Goal: Check status: Check status

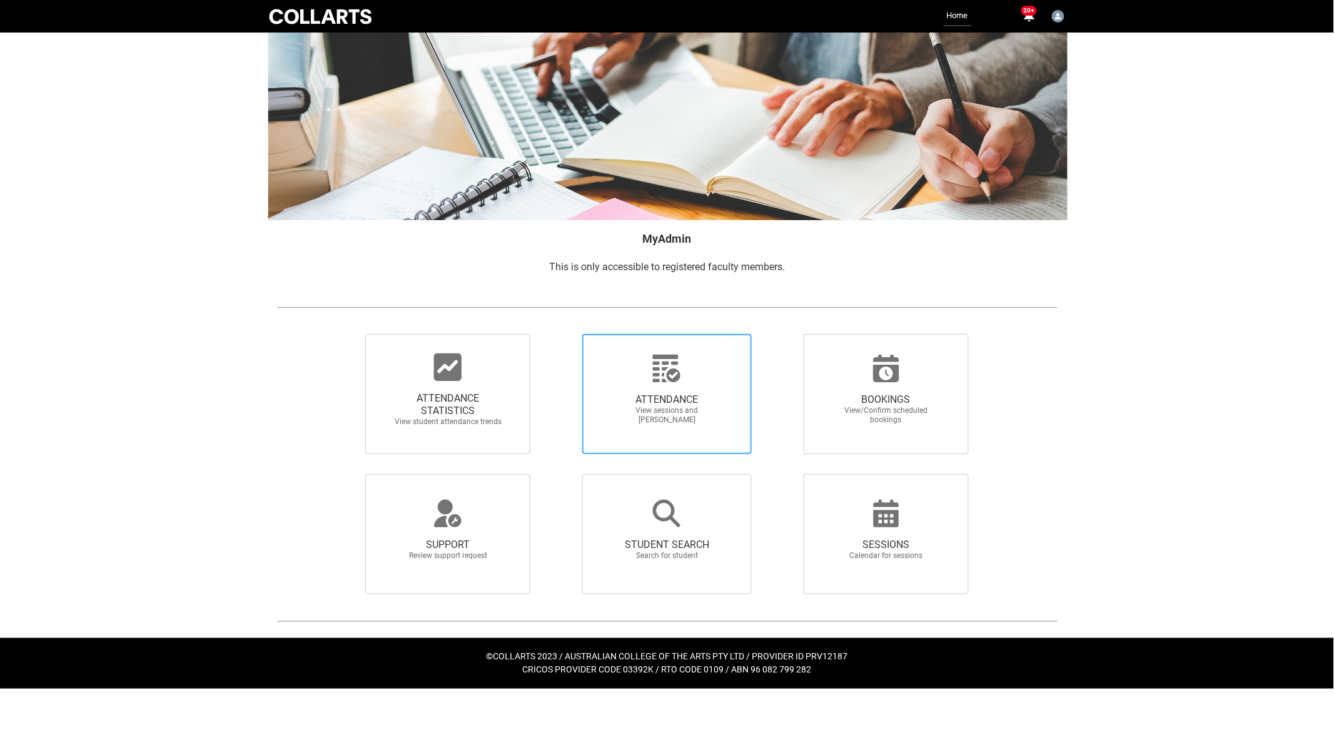
click at [706, 386] on span "ATTENDANCE View sessions and mark attendance" at bounding box center [667, 408] width 120 height 51
click at [561, 334] on input "ATTENDANCE View sessions and mark attendance" at bounding box center [560, 333] width 1 height 1
radio input "true"
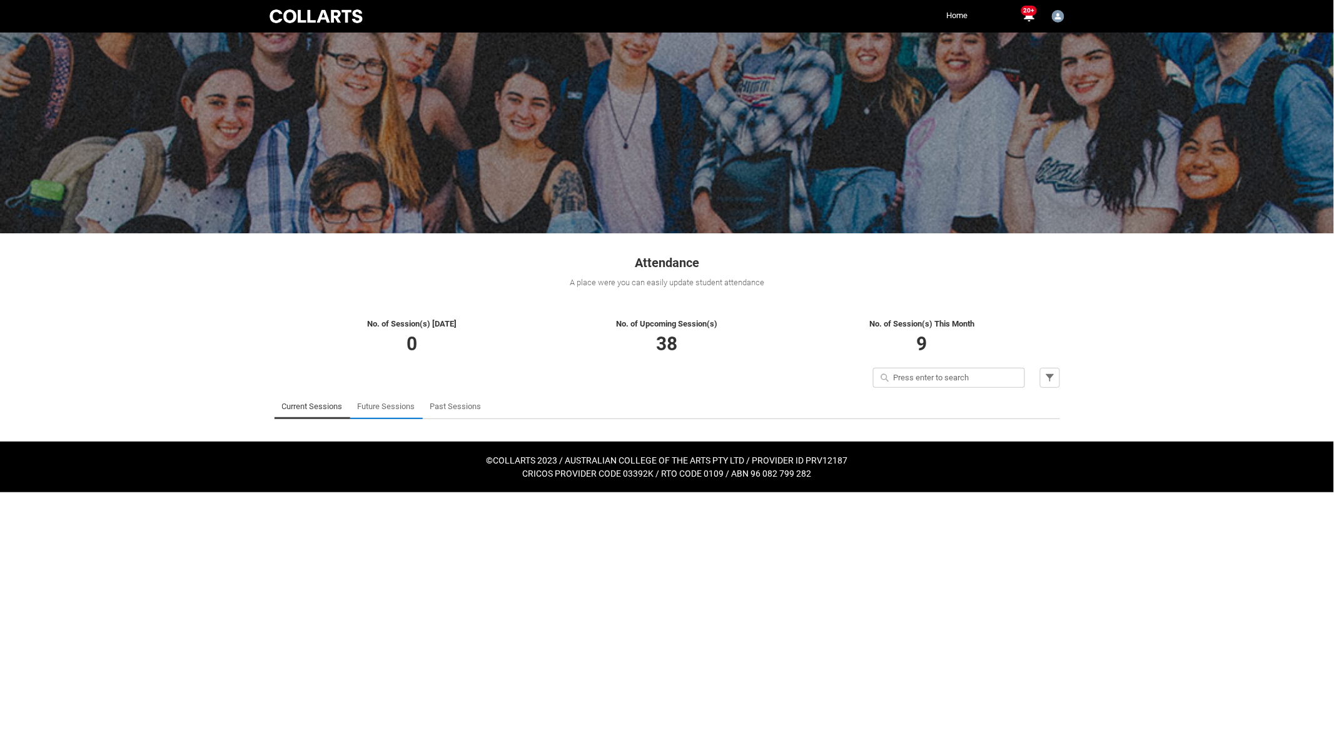
click at [386, 405] on link "Future Sessions" at bounding box center [387, 406] width 58 height 25
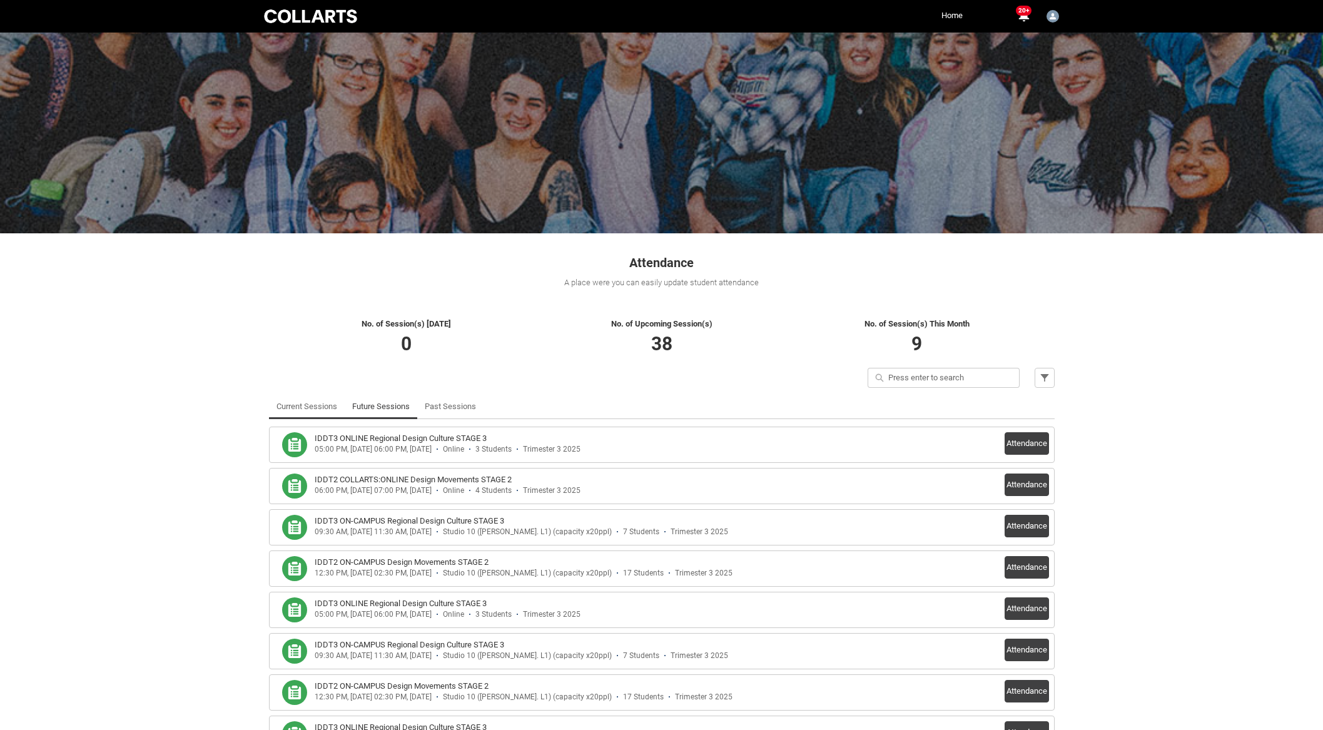
click at [298, 404] on link "Current Sessions" at bounding box center [306, 406] width 61 height 25
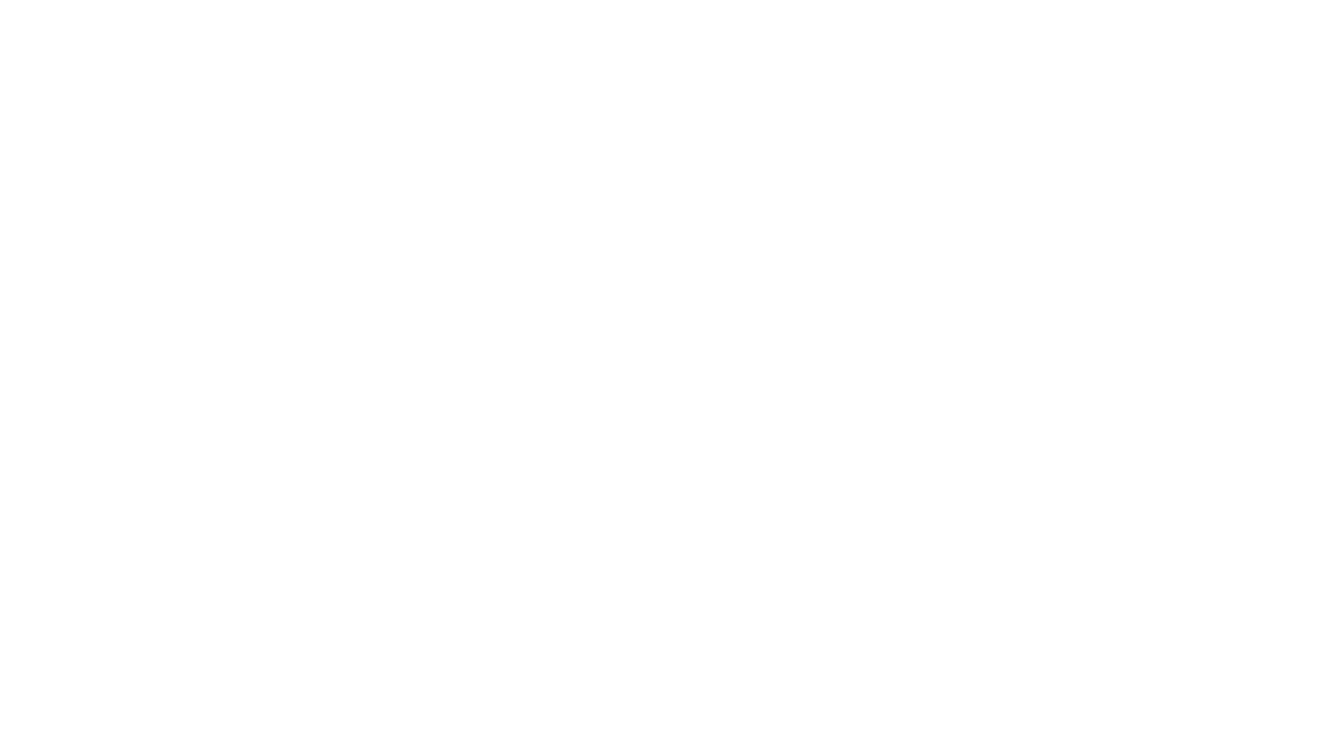
click at [428, 0] on html "Loading × Sorry to interrupt CSS Error Refresh" at bounding box center [667, 0] width 1334 height 0
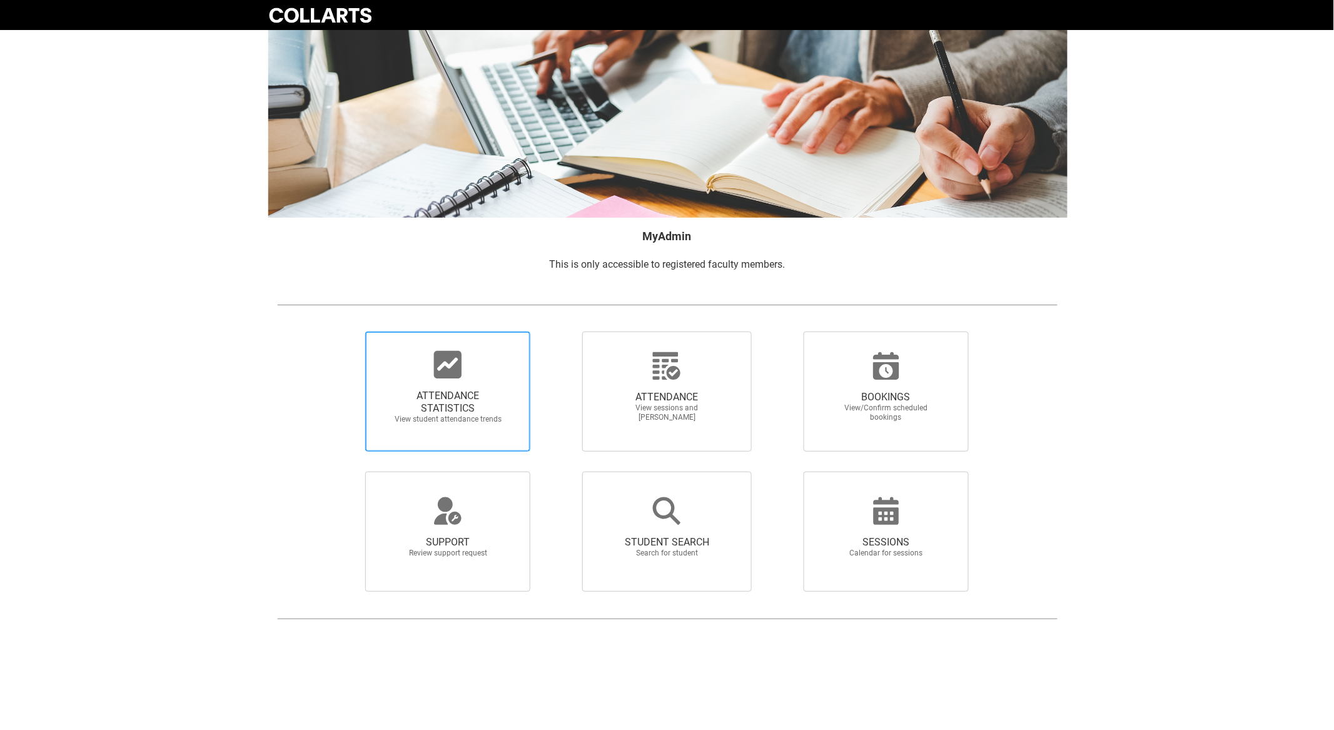
click at [434, 378] on icon at bounding box center [448, 365] width 30 height 30
click at [345, 331] on input "ATTENDANCE STATISTICS View student attendance trends" at bounding box center [344, 331] width 1 height 1
radio input "true"
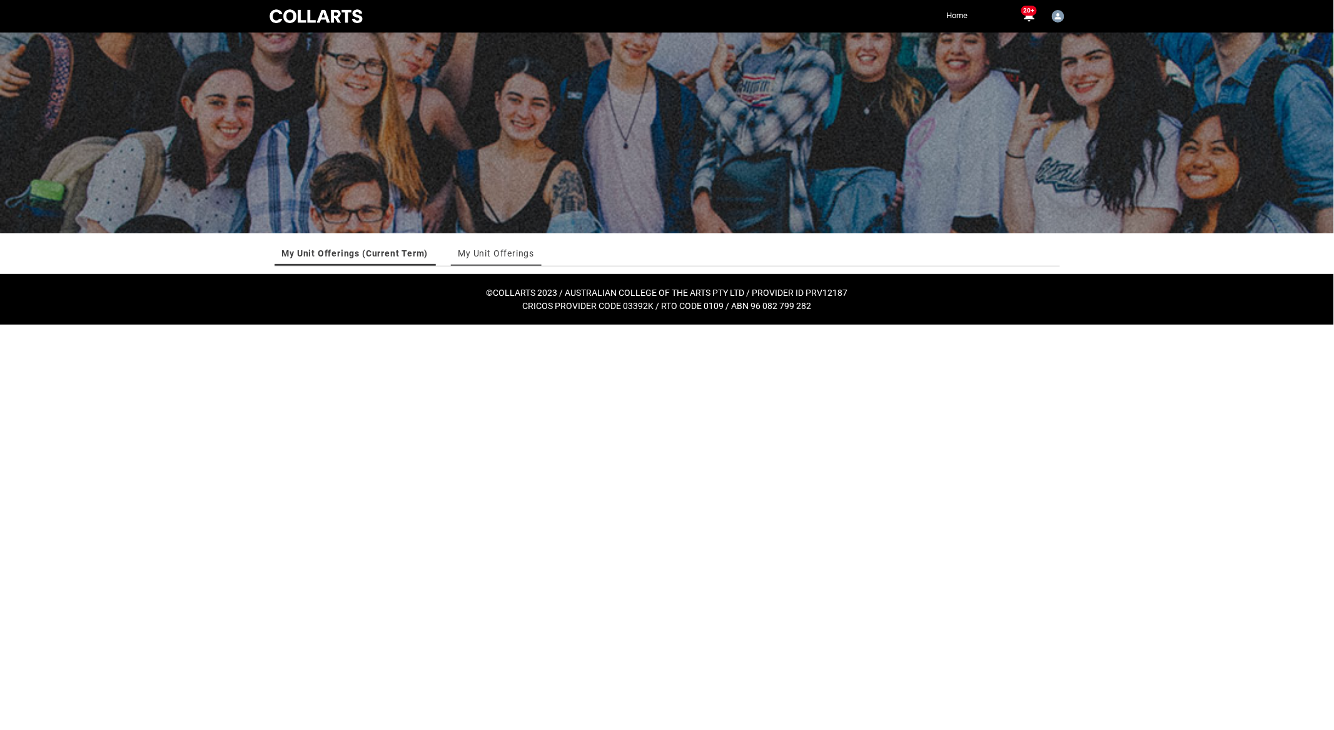
click at [500, 250] on link "My Unit Offerings" at bounding box center [496, 253] width 76 height 25
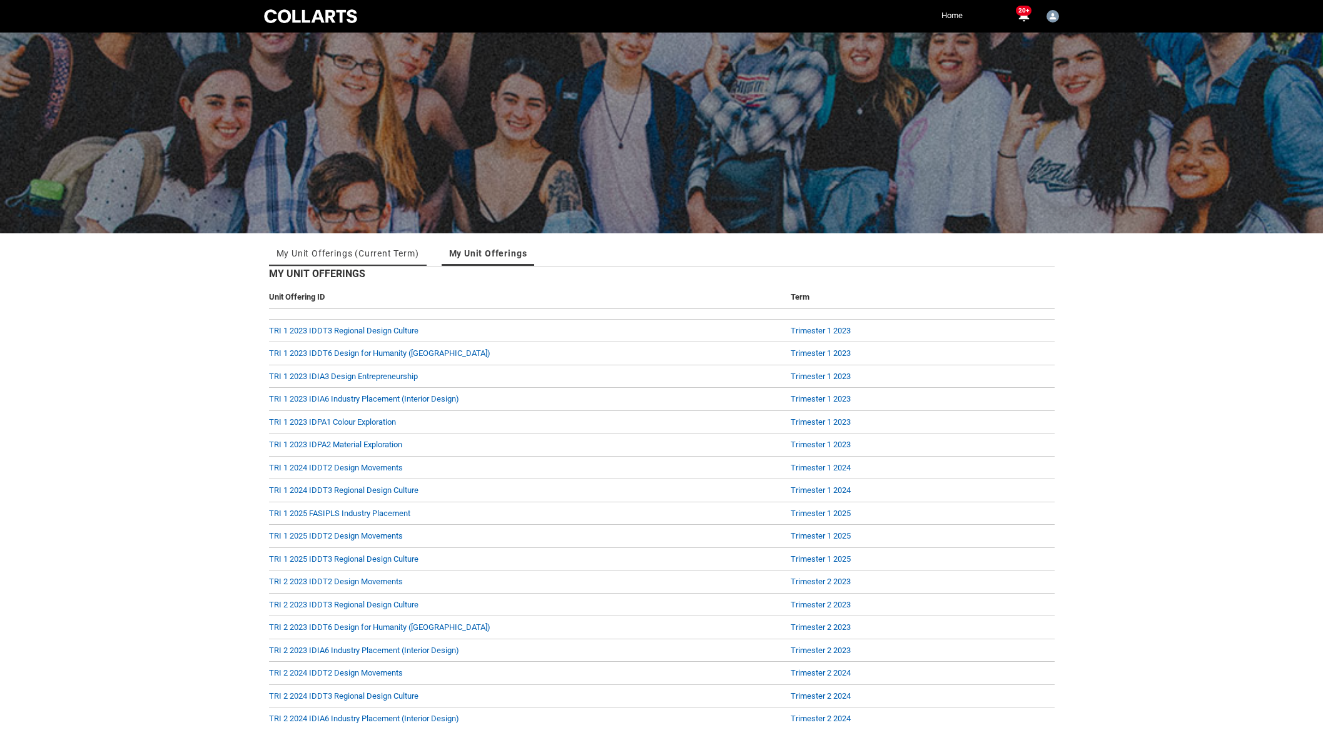
click at [354, 252] on link "My Unit Offerings (Current Term)" at bounding box center [347, 253] width 143 height 25
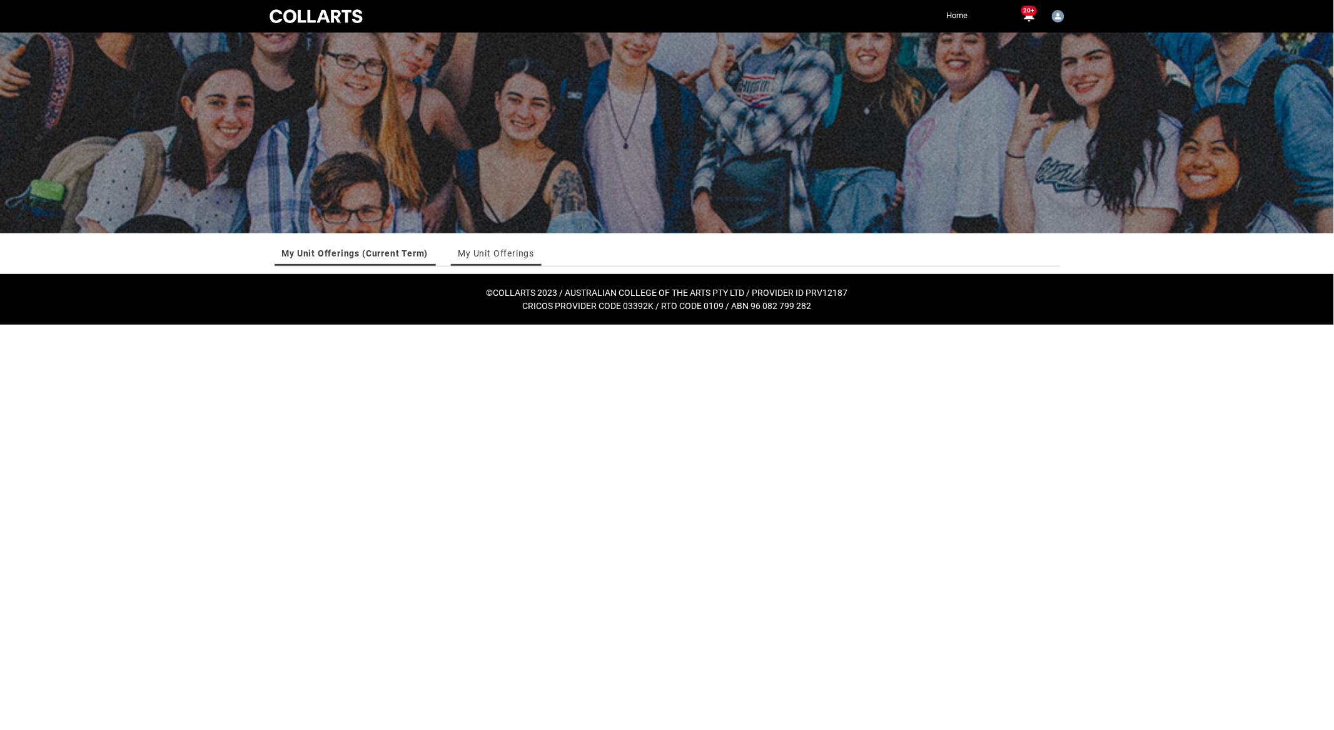
click at [493, 248] on link "My Unit Offerings" at bounding box center [496, 253] width 76 height 25
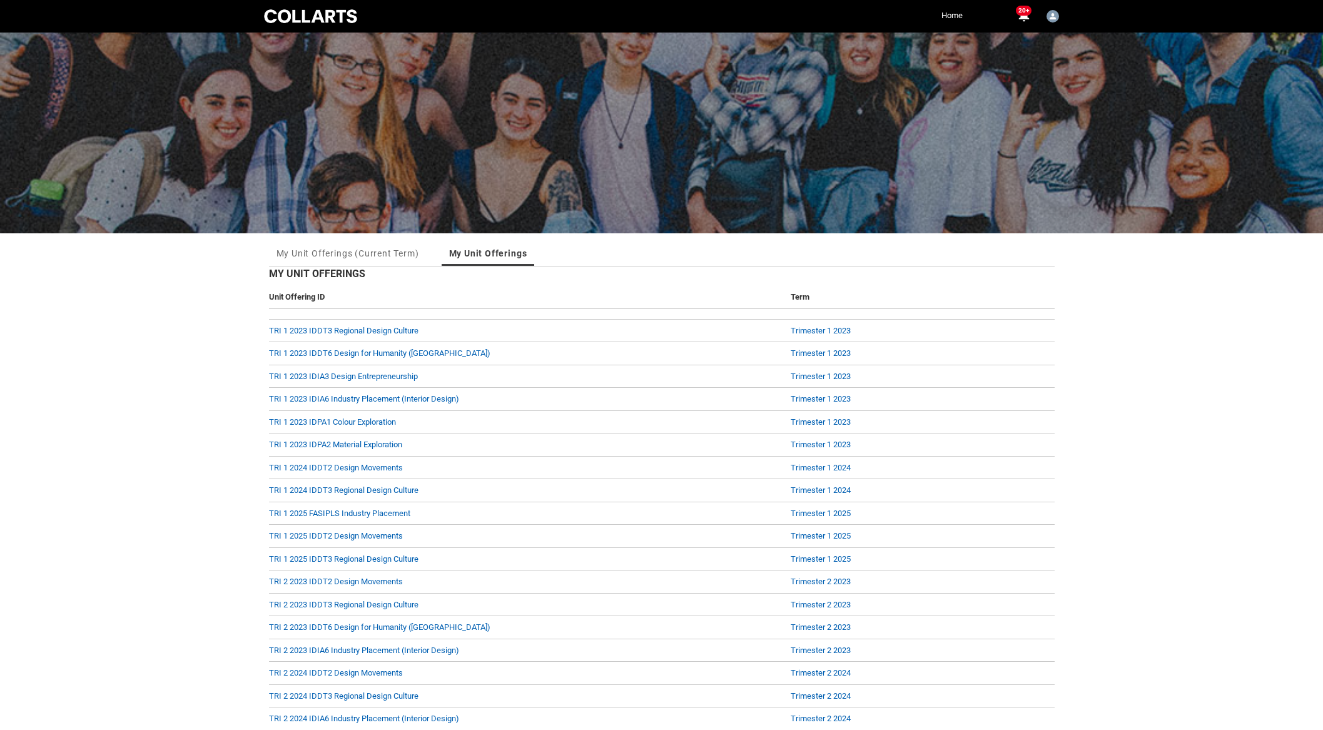
click at [472, 251] on link "My Unit Offerings" at bounding box center [488, 253] width 78 height 25
click at [327, 250] on link "My Unit Offerings (Current Term)" at bounding box center [347, 253] width 143 height 25
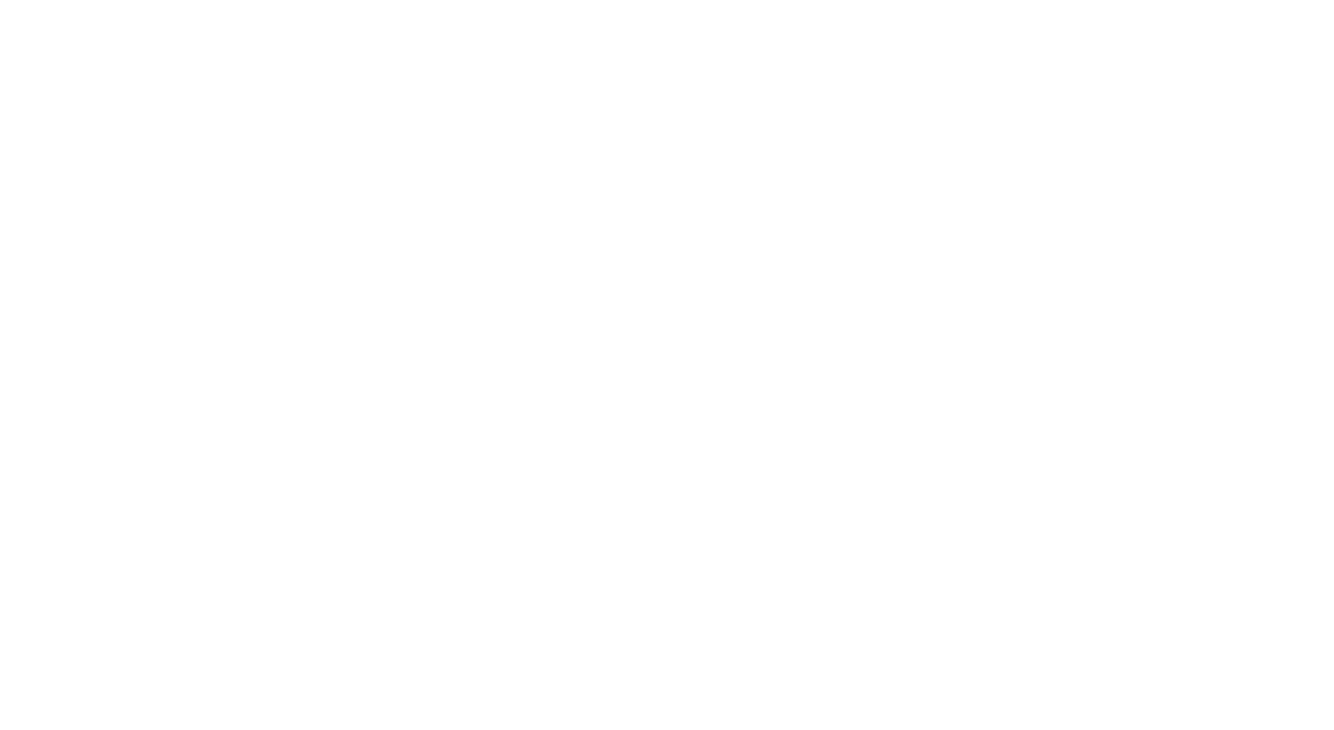
click at [430, 0] on html "Loading × Sorry to interrupt CSS Error Refresh" at bounding box center [667, 0] width 1334 height 0
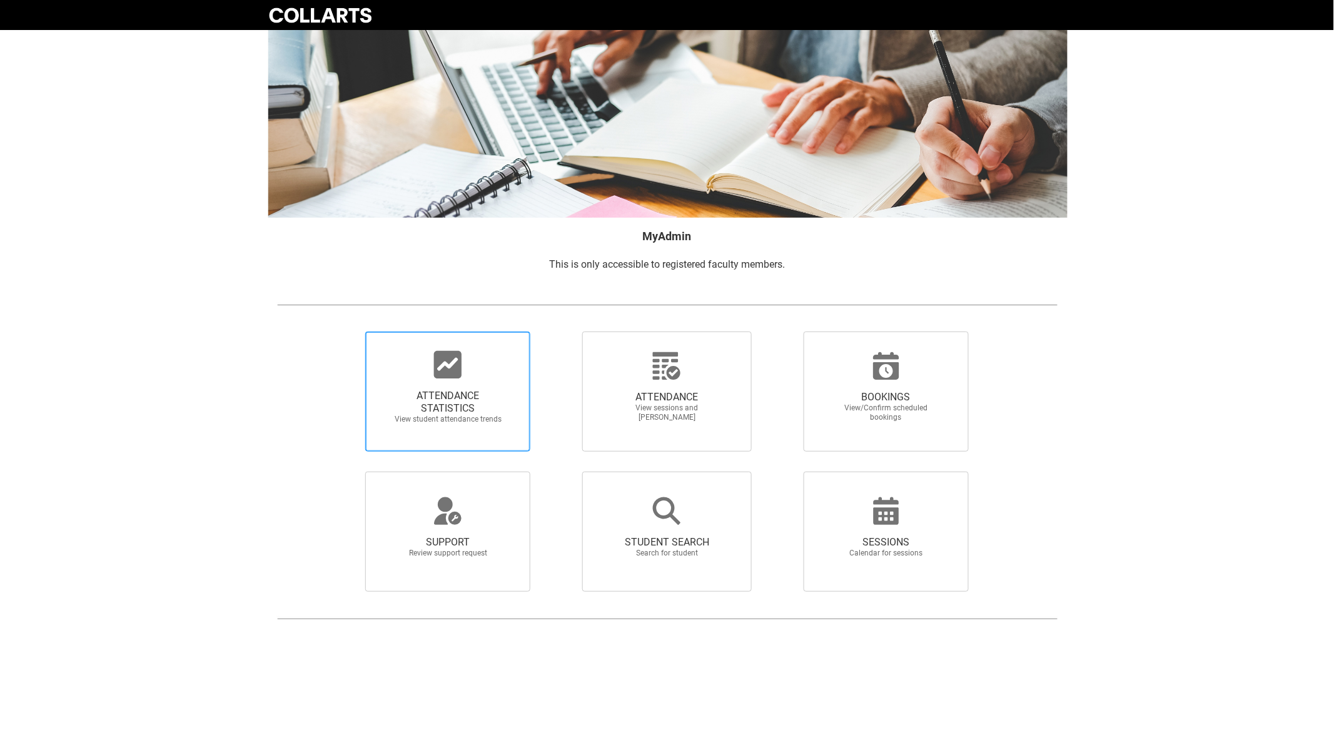
click at [447, 360] on icon at bounding box center [448, 365] width 28 height 28
click at [345, 331] on input "ATTENDANCE STATISTICS View student attendance trends" at bounding box center [344, 331] width 1 height 1
radio input "true"
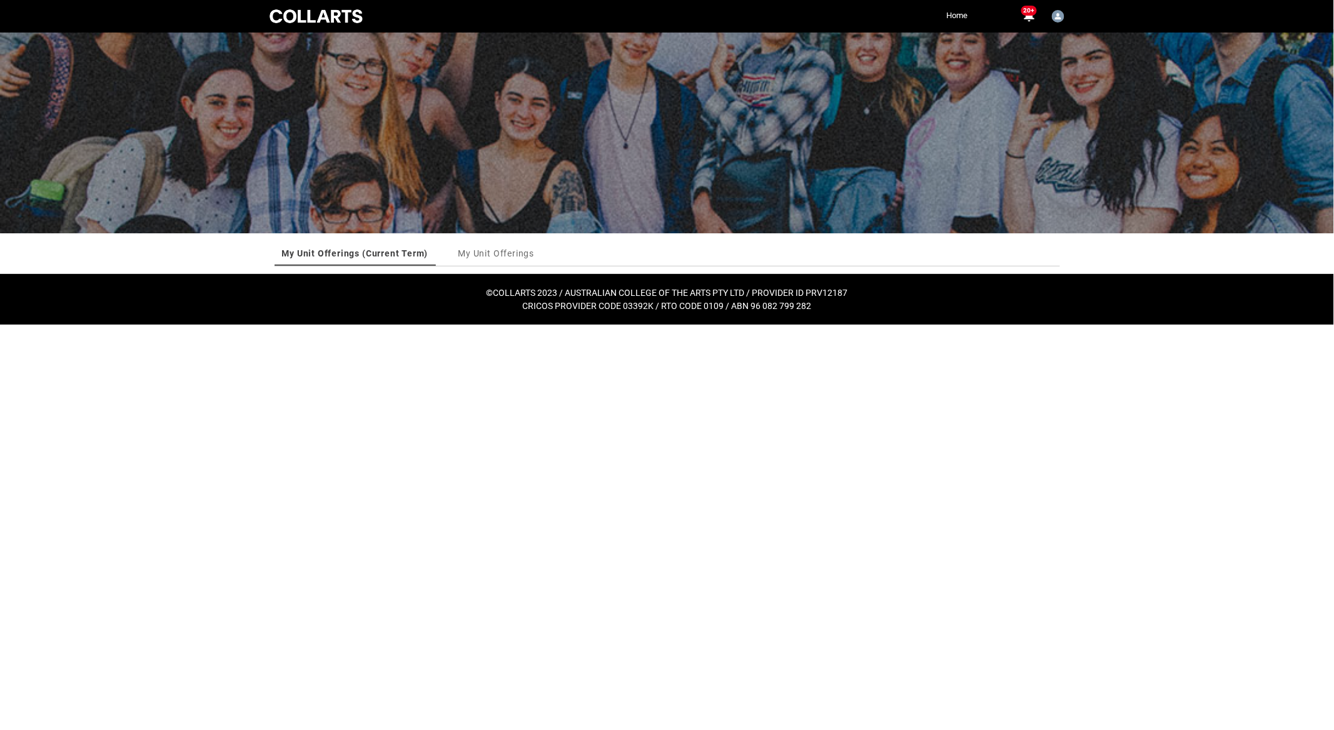
click at [336, 252] on link "My Unit Offerings (Current Term)" at bounding box center [355, 253] width 146 height 25
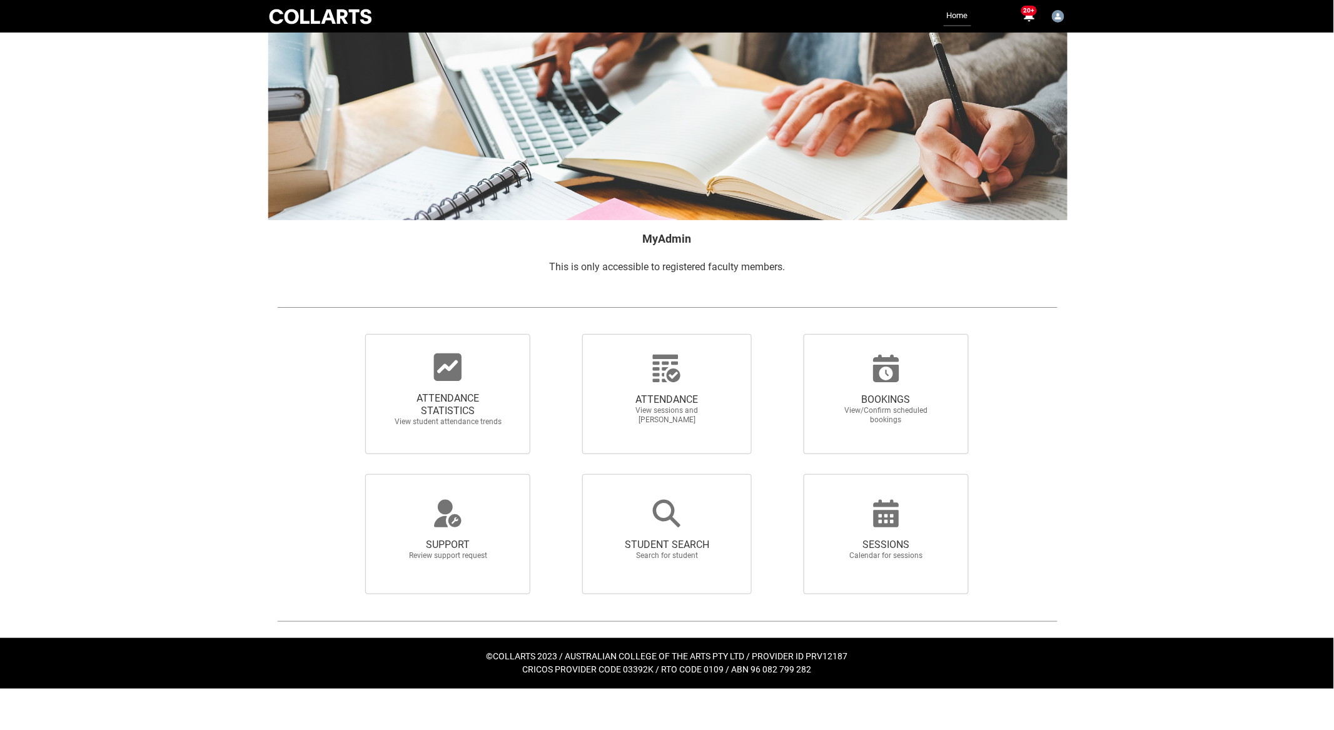
click at [447, 371] on icon at bounding box center [448, 367] width 28 height 28
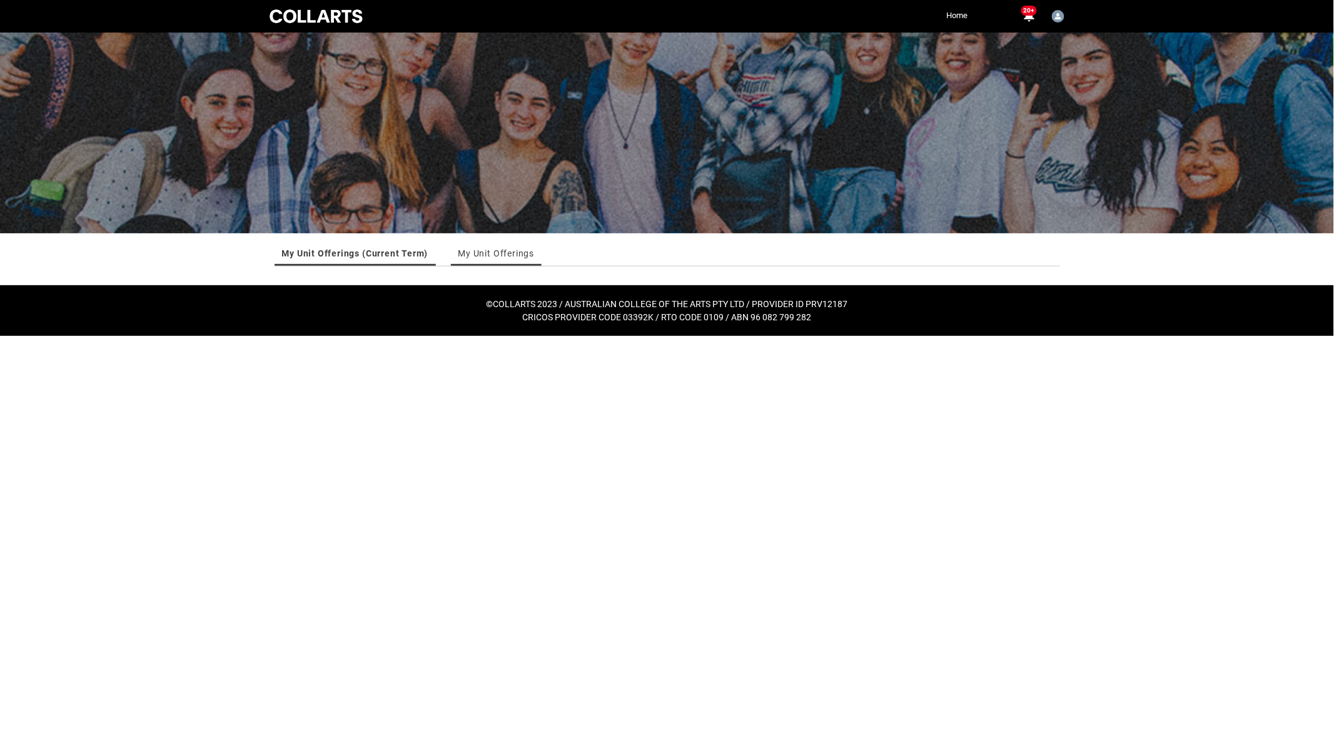
click at [488, 245] on link "My Unit Offerings" at bounding box center [496, 253] width 76 height 25
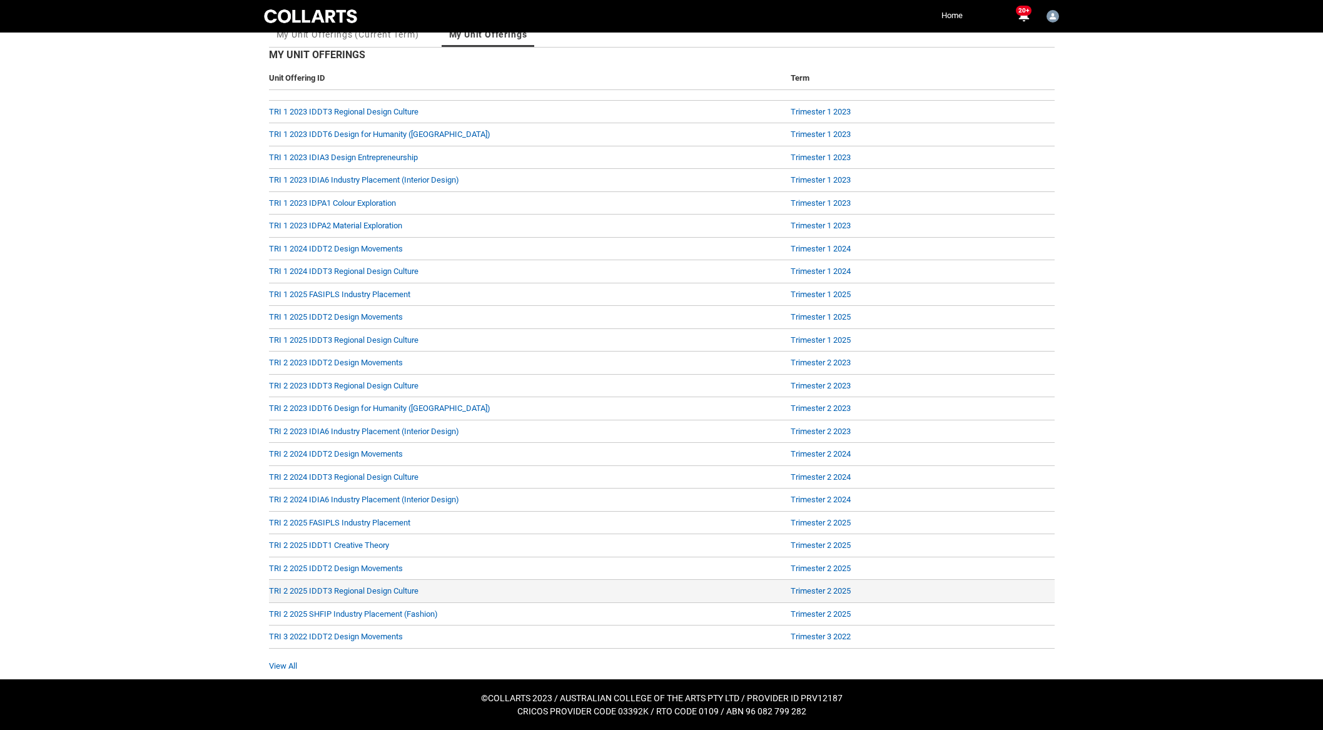
scroll to position [223, 0]
click at [289, 665] on link "View All" at bounding box center [283, 665] width 28 height 9
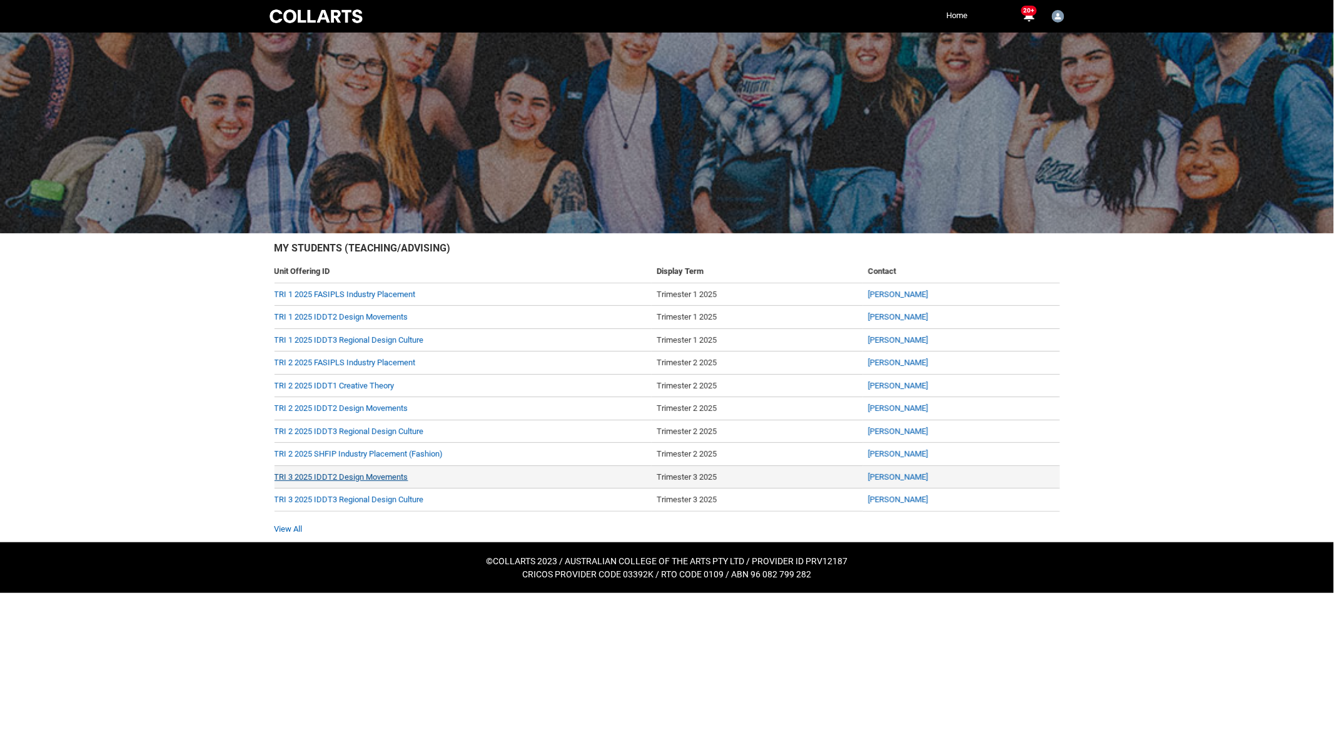
click at [344, 475] on link "TRI 3 2025 IDDT2 Design Movements" at bounding box center [342, 476] width 134 height 9
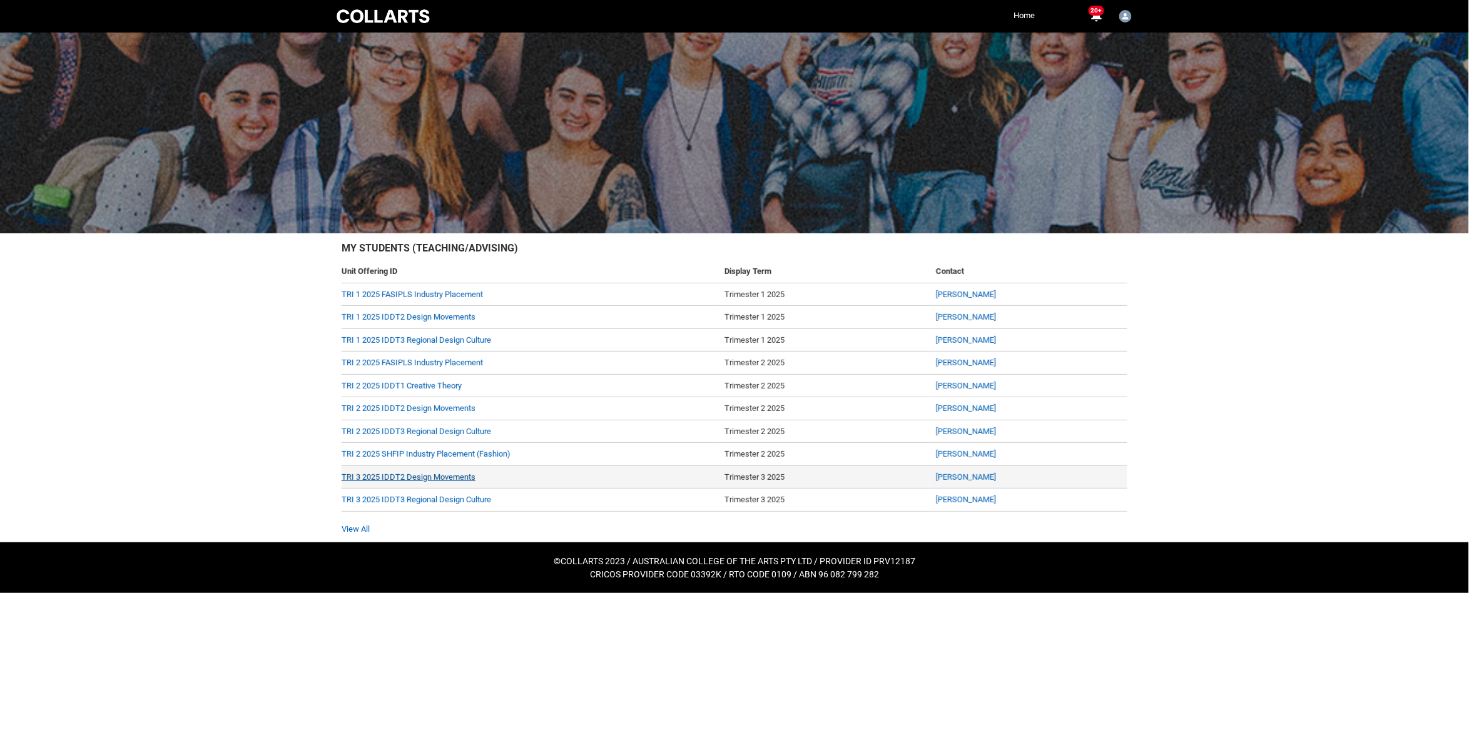
click at [422, 473] on link "TRI 3 2025 IDDT2 Design Movements" at bounding box center [409, 476] width 134 height 9
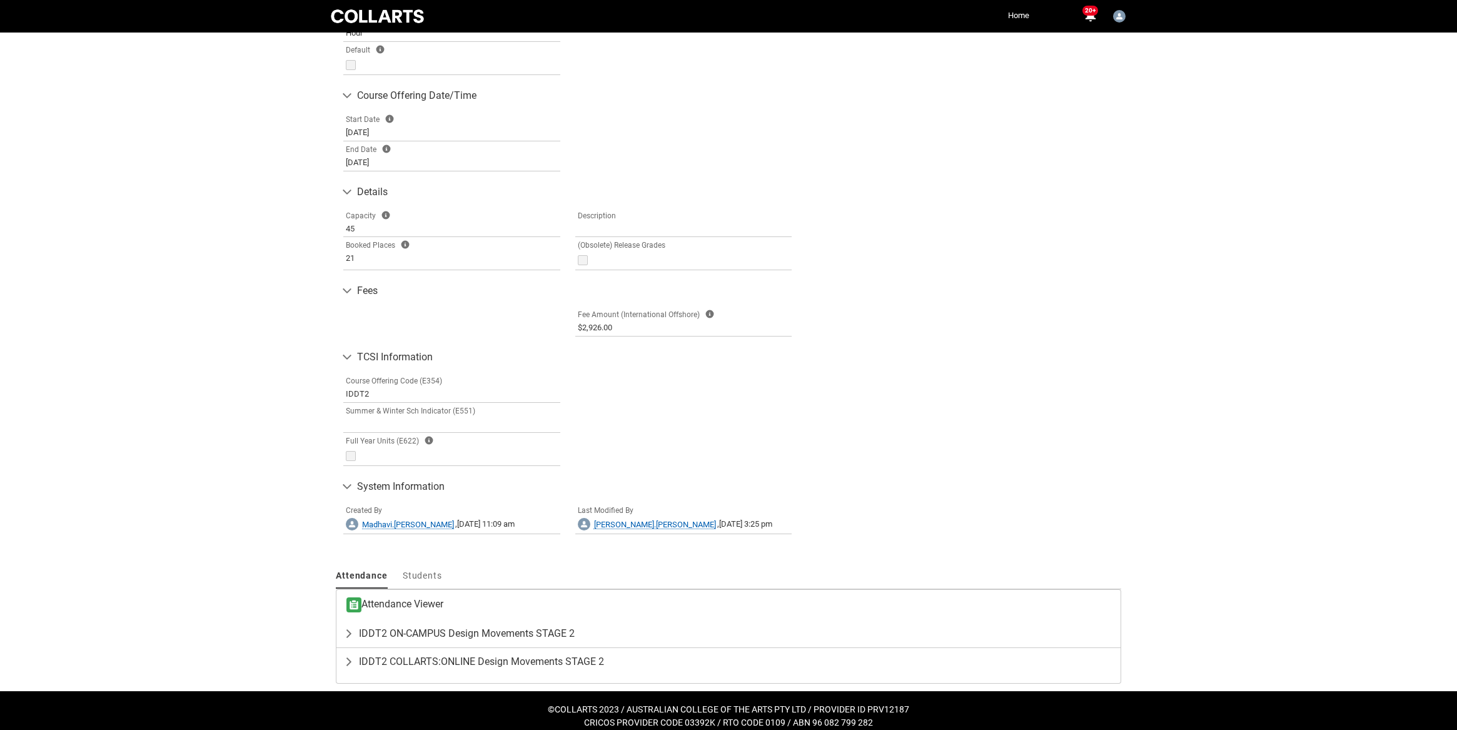
scroll to position [440, 0]
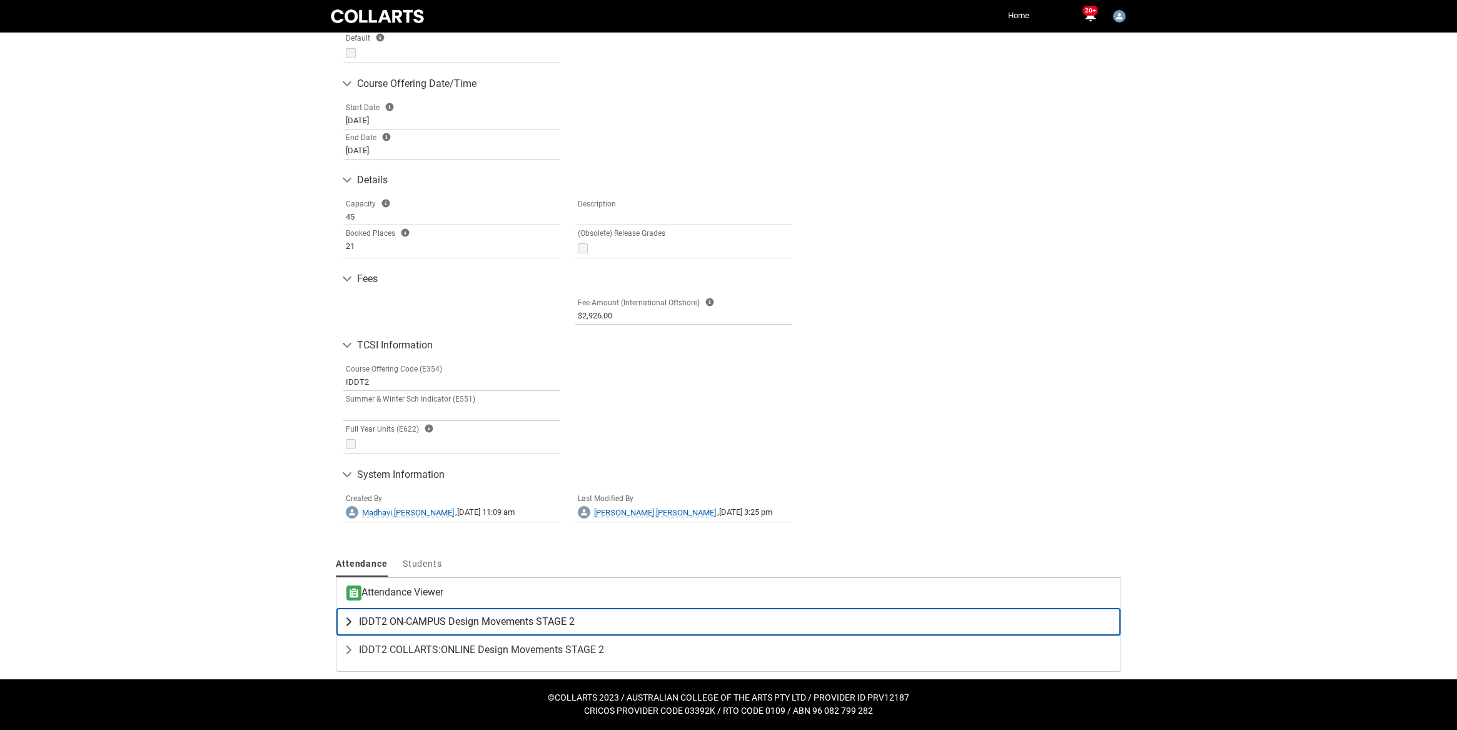
click at [477, 620] on span "IDDT2 ON-CAMPUS Design Movements STAGE 2" at bounding box center [467, 621] width 216 height 13
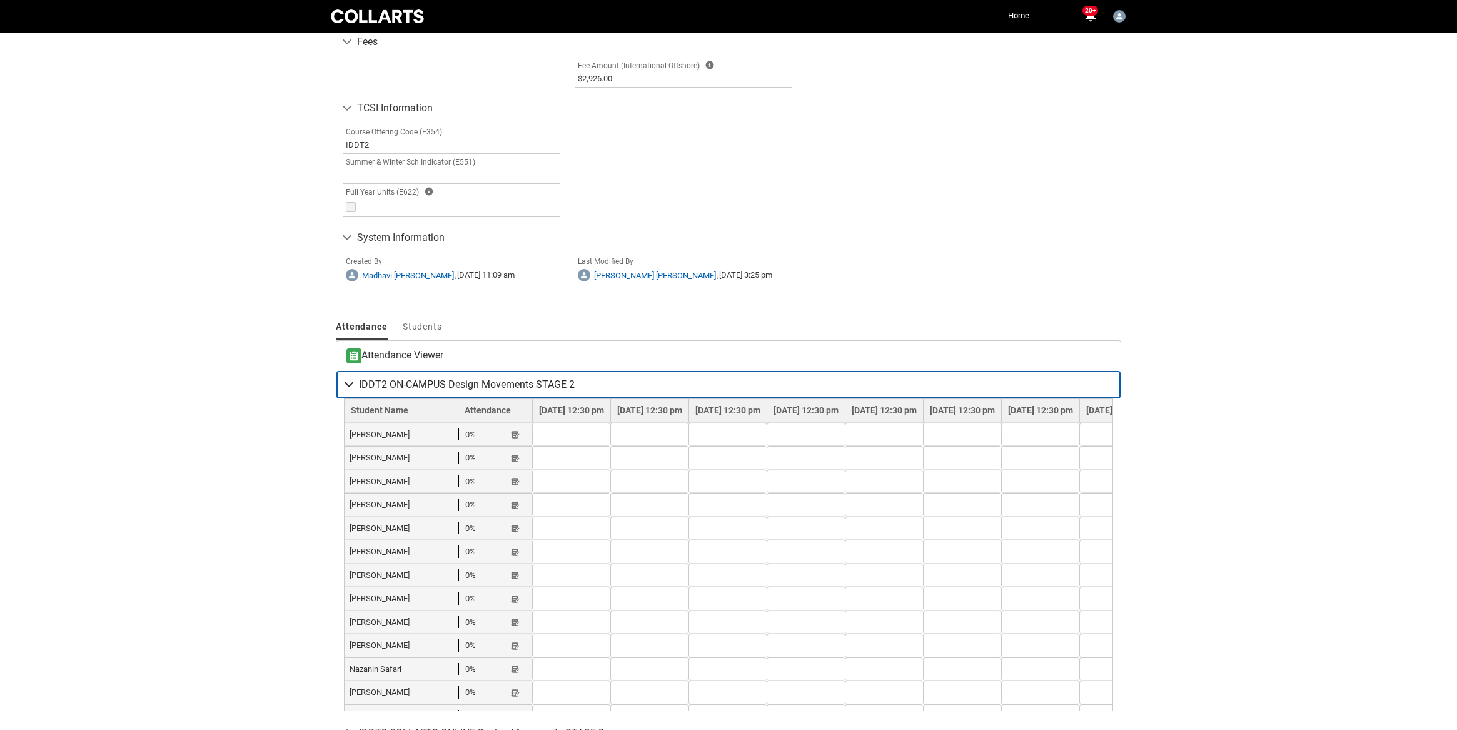
scroll to position [761, 0]
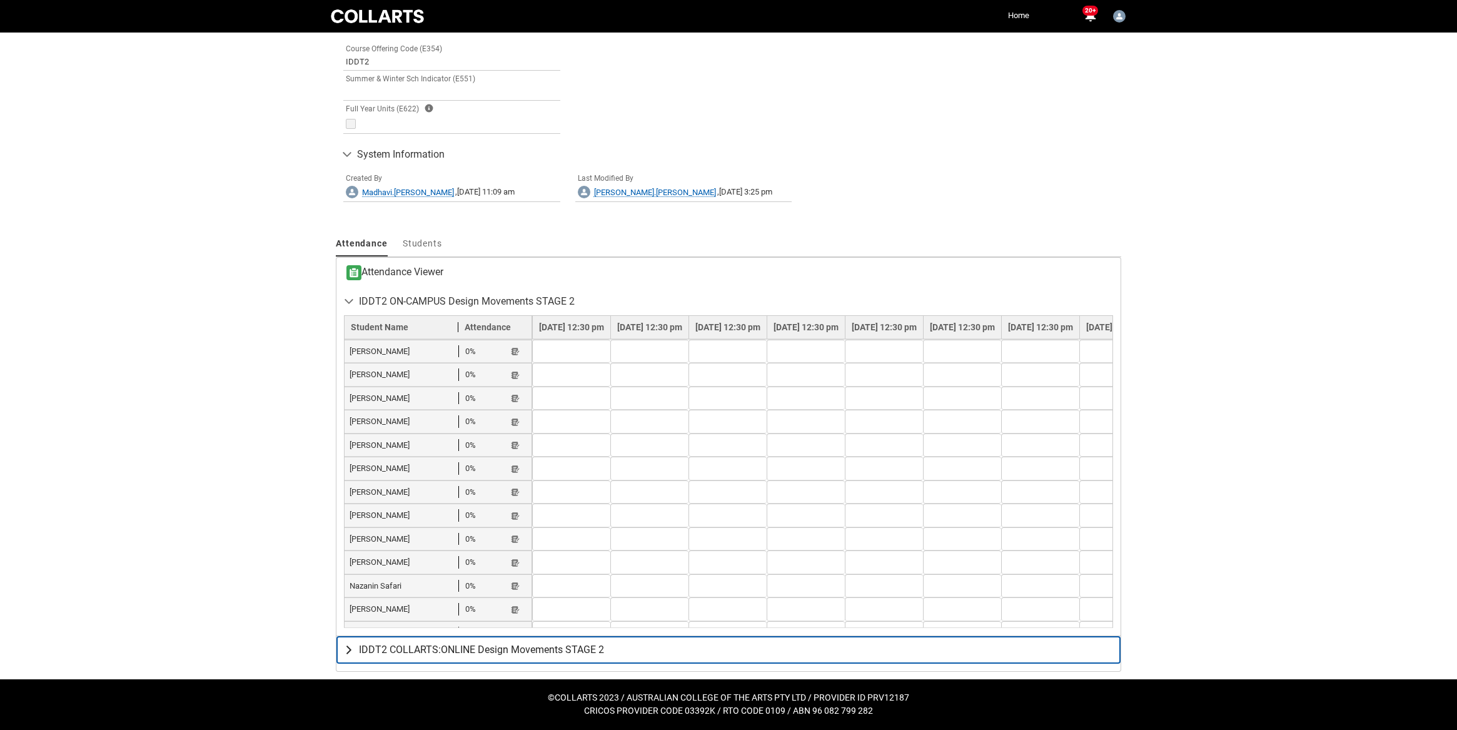
click at [351, 646] on lightning-primitive-icon "button" at bounding box center [351, 650] width 15 height 13
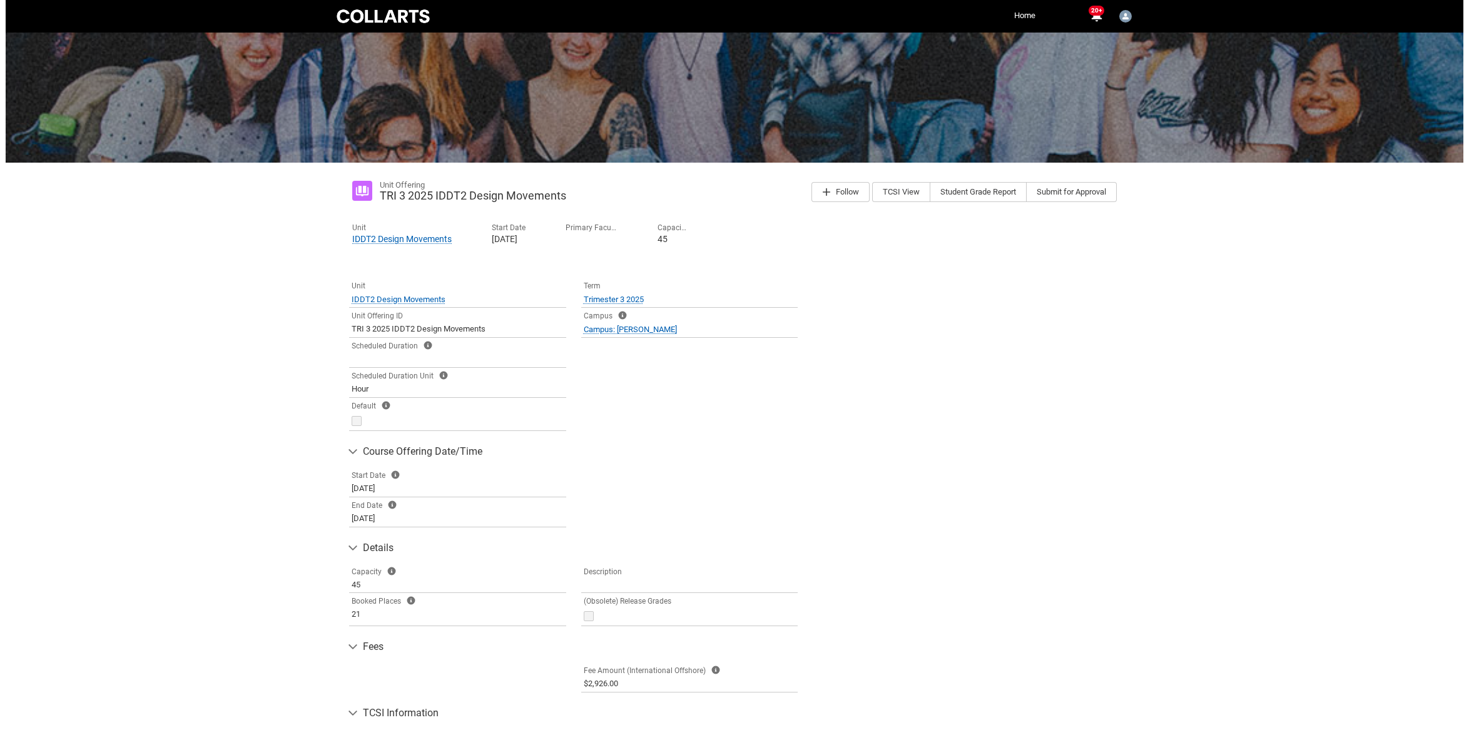
scroll to position [0, 0]
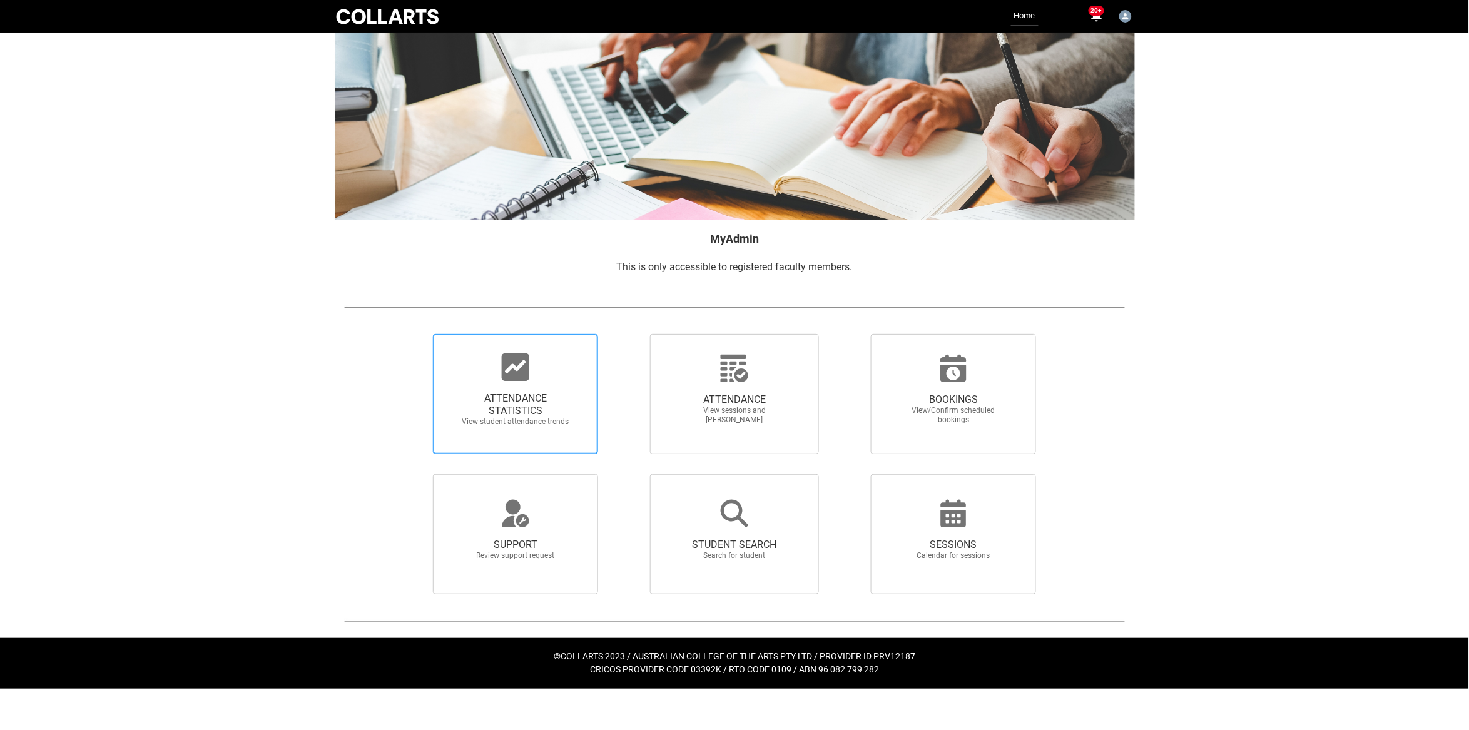
click at [537, 377] on div at bounding box center [515, 367] width 120 height 30
click at [412, 334] on input "ATTENDANCE STATISTICS View student attendance trends" at bounding box center [412, 333] width 1 height 1
radio input "true"
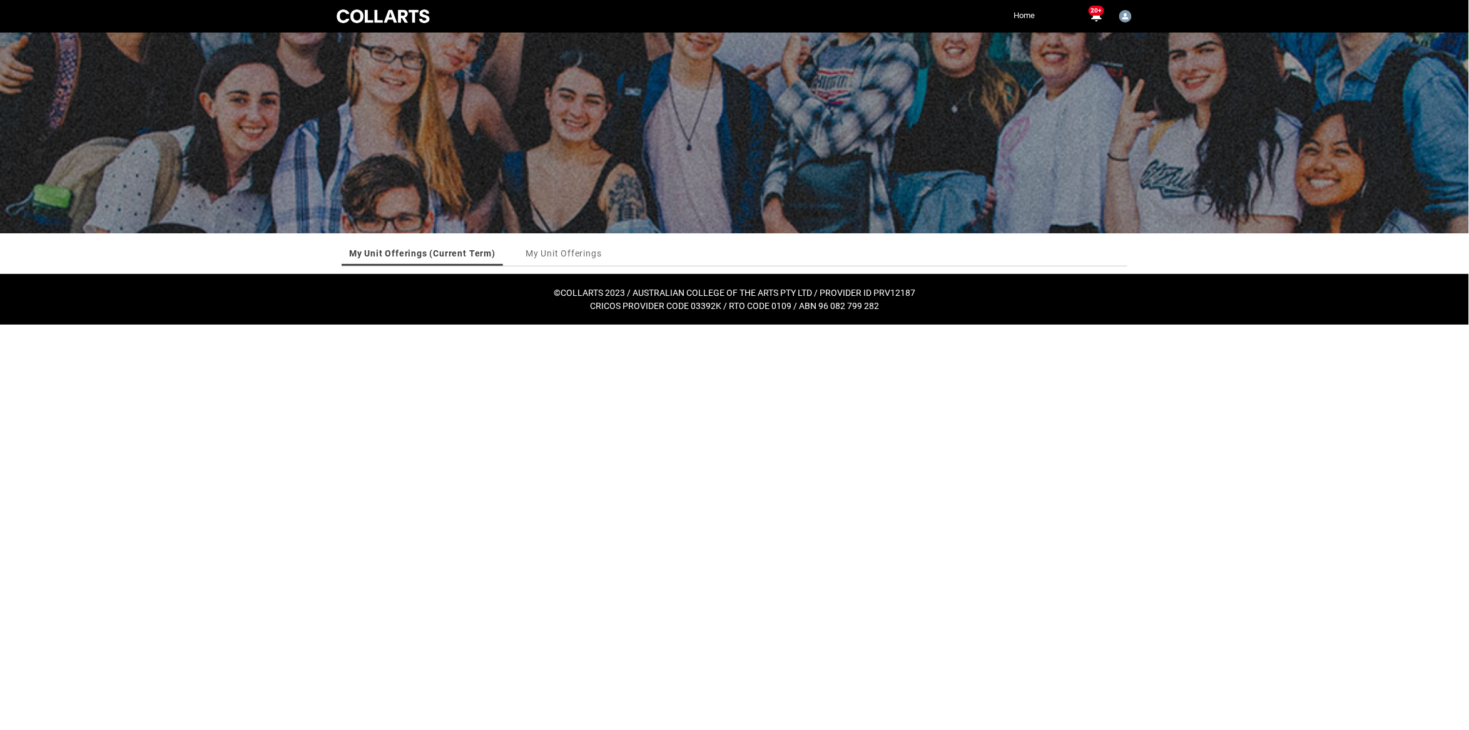
click at [1025, 16] on link "Home" at bounding box center [1025, 15] width 28 height 19
